Goal: Check status: Check status

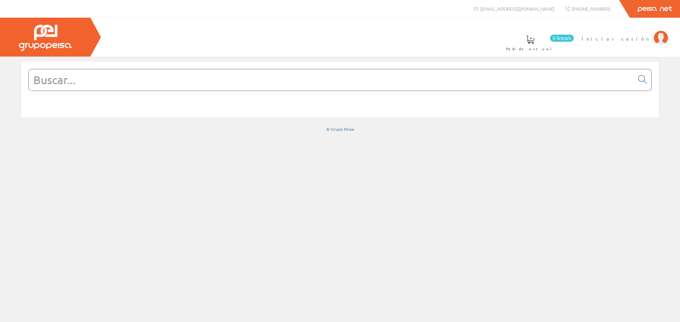
drag, startPoint x: 635, startPoint y: 52, endPoint x: 631, endPoint y: 41, distance: 11.6
click at [631, 41] on li "Iniciar sesión" at bounding box center [624, 42] width 90 height 27
click at [635, 39] on span "Iniciar sesión" at bounding box center [615, 38] width 69 height 7
click at [601, 38] on span "Instalaciones Lucenergy Sl" at bounding box center [588, 38] width 123 height 7
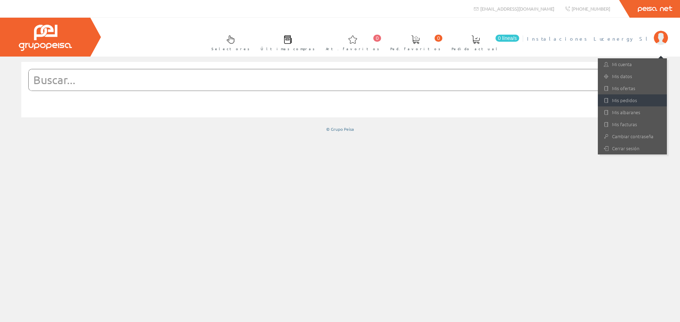
click at [622, 102] on link "Mis pedidos" at bounding box center [632, 101] width 69 height 12
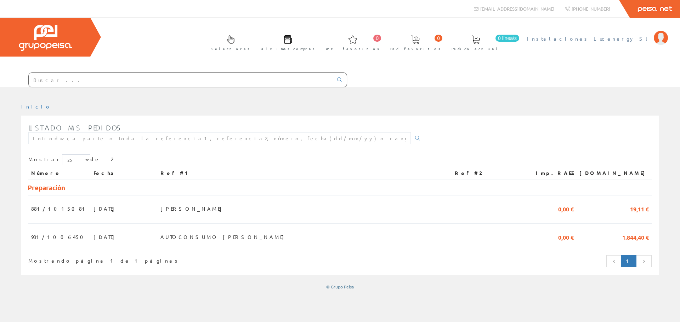
click at [605, 39] on span "Instalaciones Lucenergy Sl" at bounding box center [588, 38] width 123 height 7
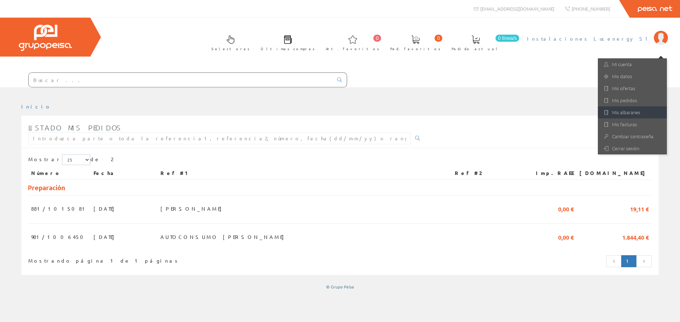
click at [625, 115] on link "Mis albaranes" at bounding box center [632, 113] width 69 height 12
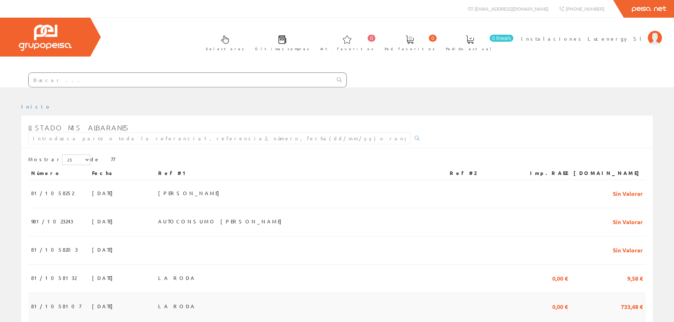
click at [43, 308] on span "81/1058107" at bounding box center [56, 307] width 50 height 12
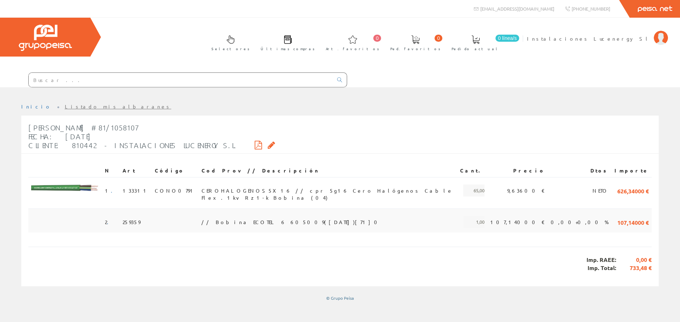
click at [130, 217] on span "259359" at bounding box center [131, 222] width 18 height 12
click at [256, 217] on span "// Bobina ECOTEL 6 605009(25/10/2024)[71]0" at bounding box center [291, 222] width 180 height 12
click at [253, 45] on link "Selectores" at bounding box center [228, 42] width 49 height 26
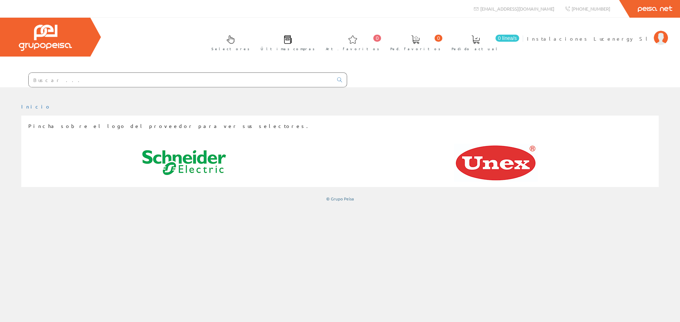
click at [499, 48] on span "Pedido actual" at bounding box center [475, 48] width 48 height 7
click at [440, 46] on span "Ped. favoritos" at bounding box center [415, 48] width 50 height 7
click at [626, 40] on span "Instalaciones Lucenergy Sl" at bounding box center [588, 38] width 123 height 7
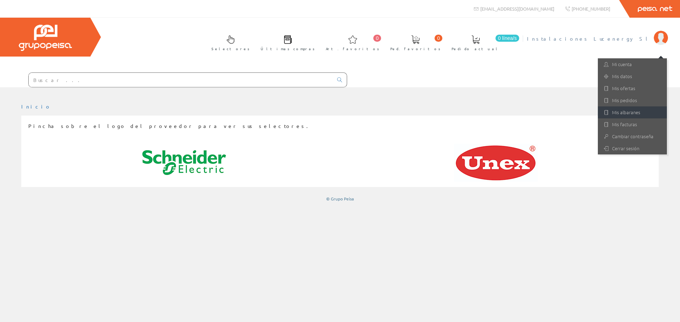
click at [625, 110] on link "Mis albaranes" at bounding box center [632, 113] width 69 height 12
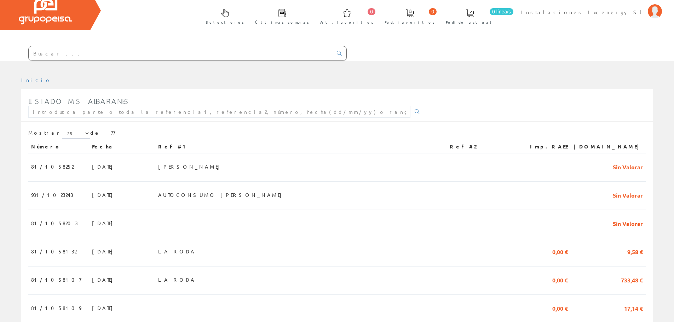
scroll to position [177, 0]
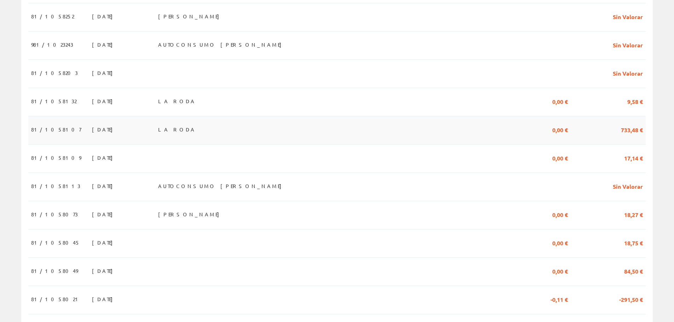
click at [47, 131] on span "81/1058107" at bounding box center [56, 130] width 50 height 12
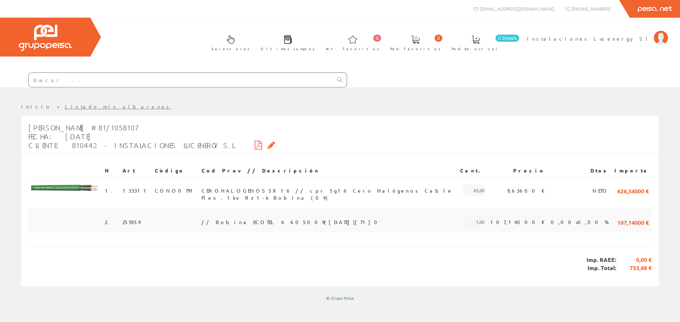
click at [627, 216] on span "107,14000 €" at bounding box center [633, 222] width 32 height 12
click at [248, 219] on span "// Bobina ECOTEL 6 605009([DATE])[71]0" at bounding box center [291, 222] width 180 height 12
click at [132, 217] on span "259359" at bounding box center [131, 222] width 18 height 12
